Goal: Information Seeking & Learning: Learn about a topic

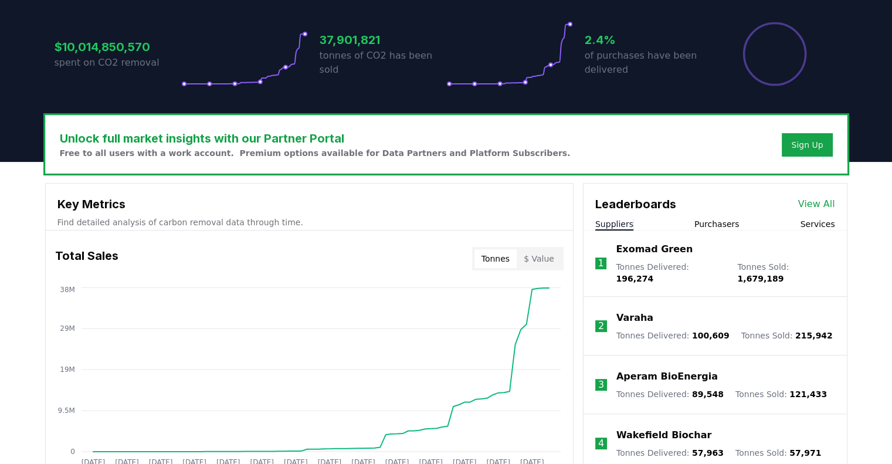
scroll to position [395, 0]
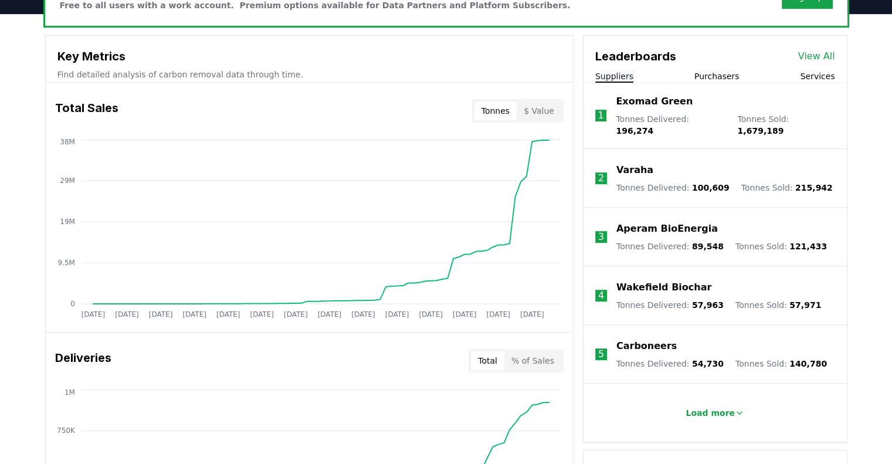
click at [533, 114] on button "$ Value" at bounding box center [539, 110] width 45 height 19
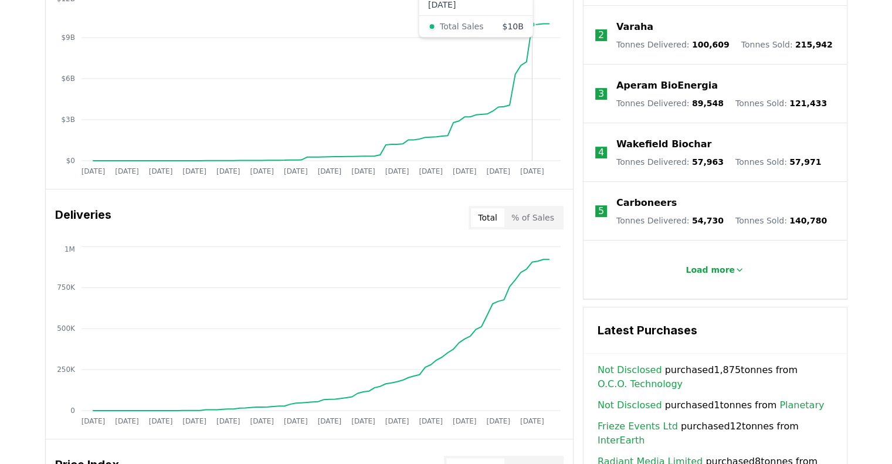
scroll to position [598, 0]
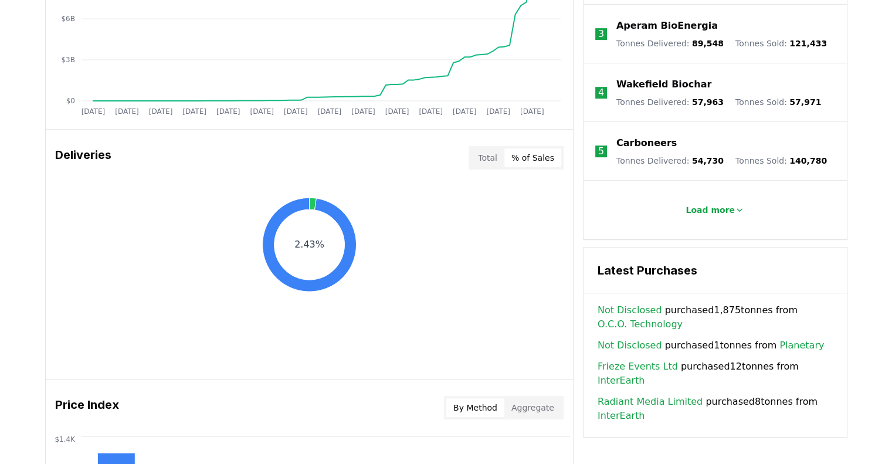
click at [533, 154] on button "% of Sales" at bounding box center [532, 157] width 57 height 19
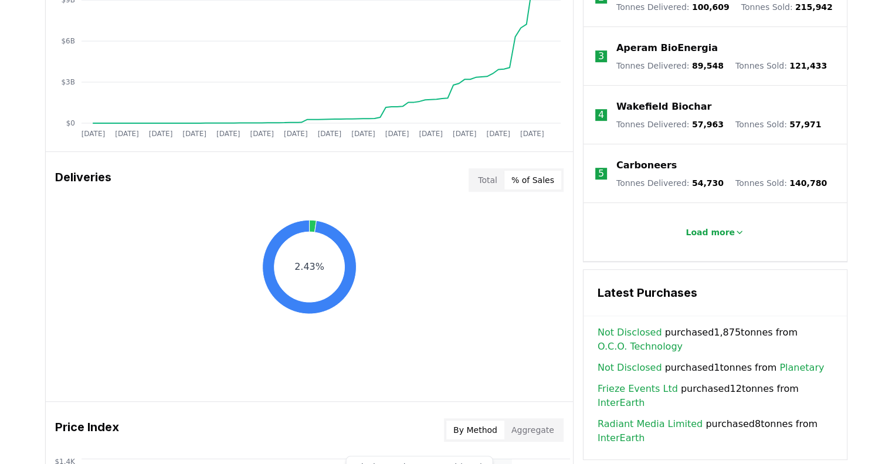
scroll to position [573, 0]
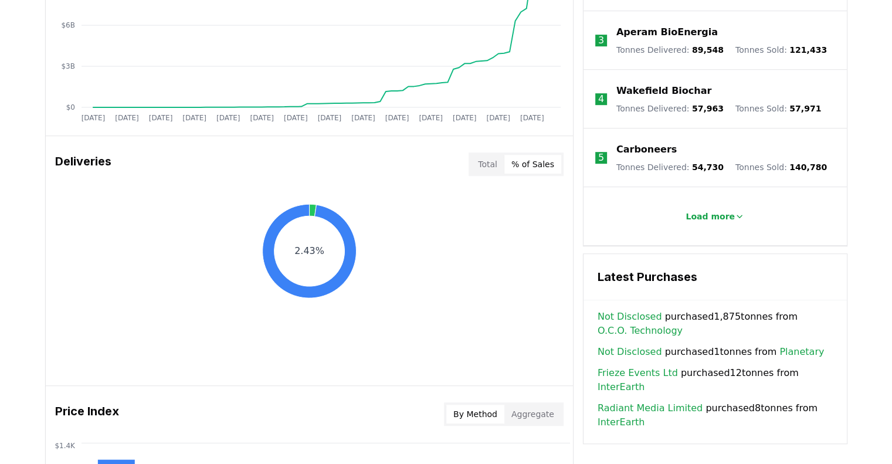
click at [531, 417] on button "Aggregate" at bounding box center [532, 414] width 57 height 19
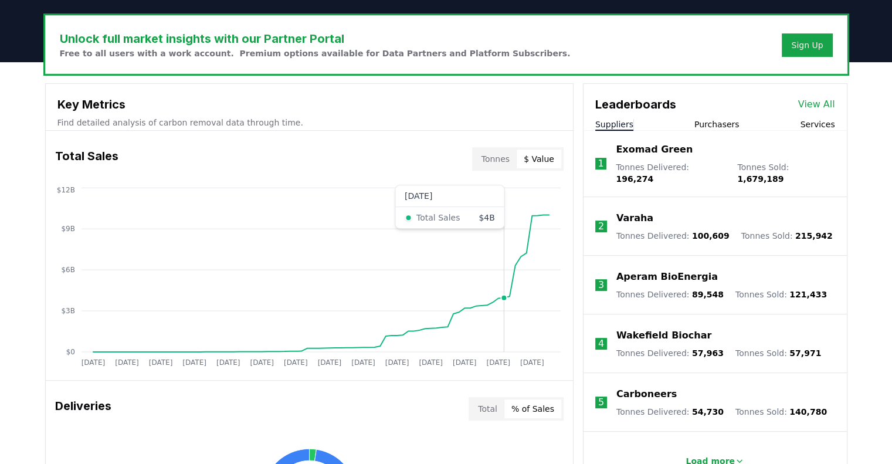
scroll to position [346, 0]
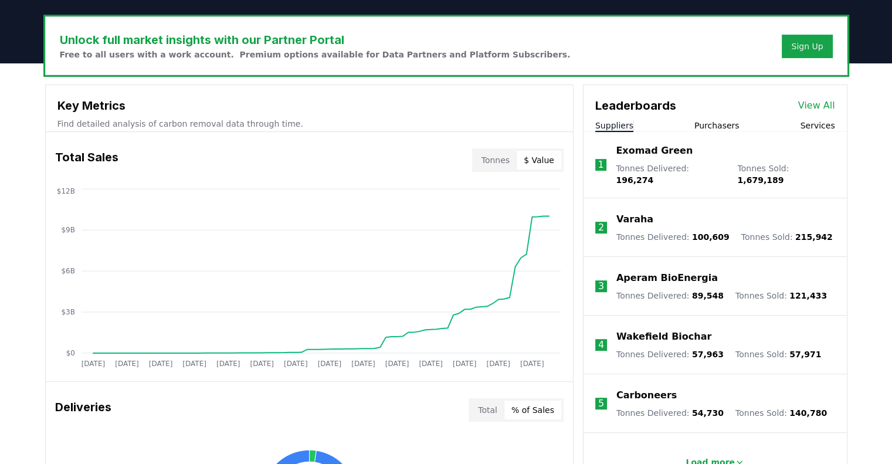
click at [708, 123] on button "Purchasers" at bounding box center [716, 126] width 45 height 12
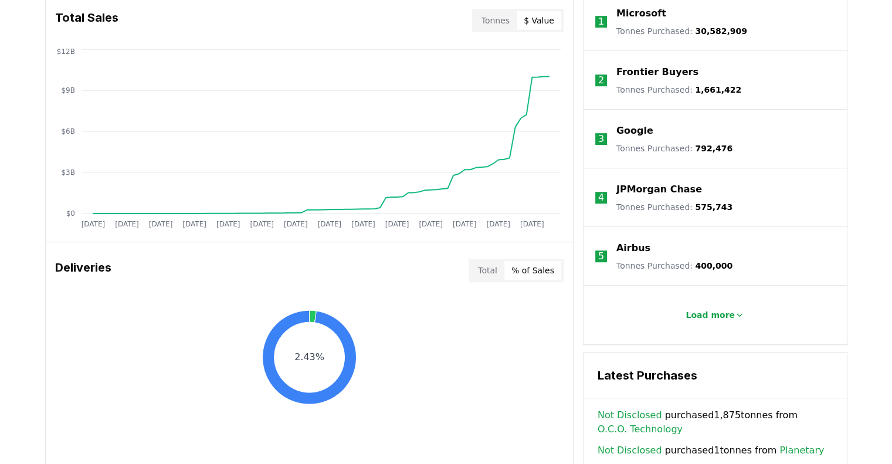
scroll to position [487, 0]
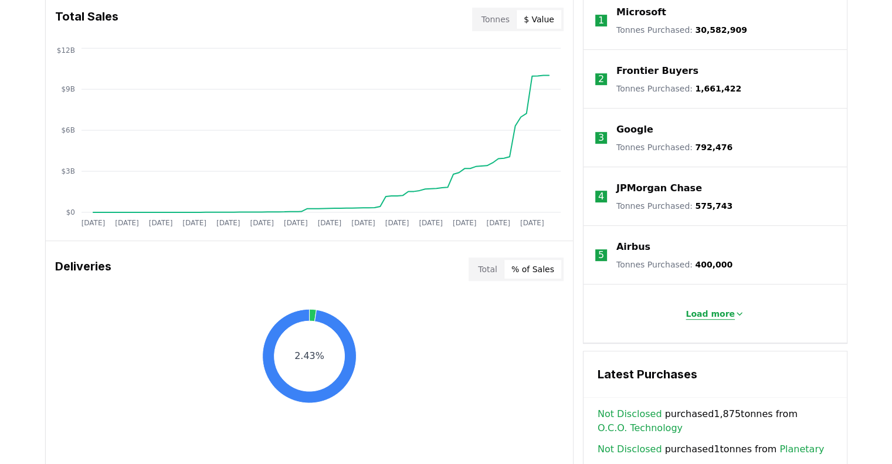
click at [695, 314] on p "Load more" at bounding box center [709, 314] width 49 height 12
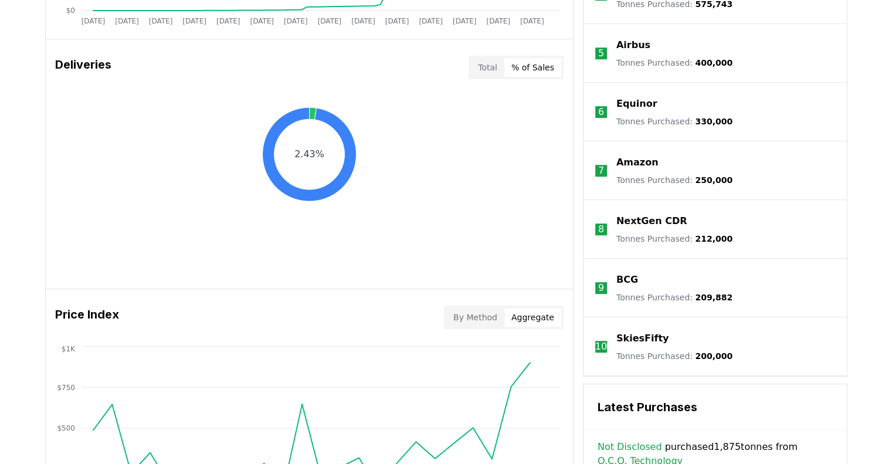
scroll to position [884, 0]
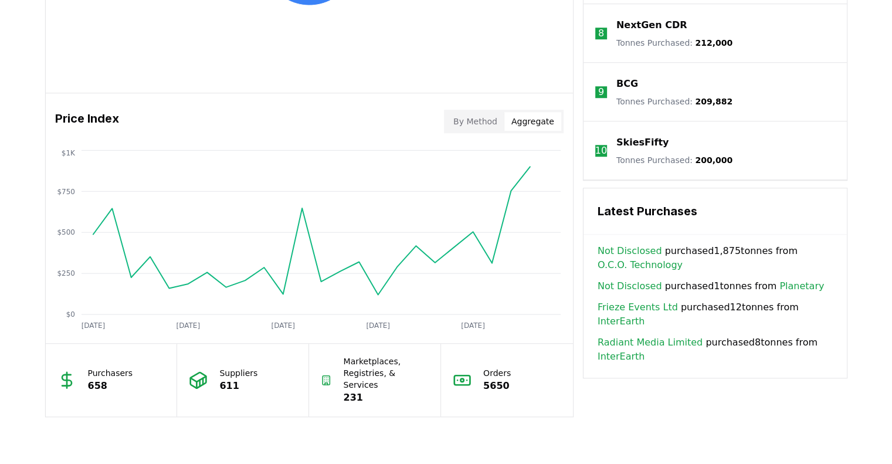
click at [623, 89] on p "BCG" at bounding box center [627, 84] width 22 height 14
